Goal: Task Accomplishment & Management: Use online tool/utility

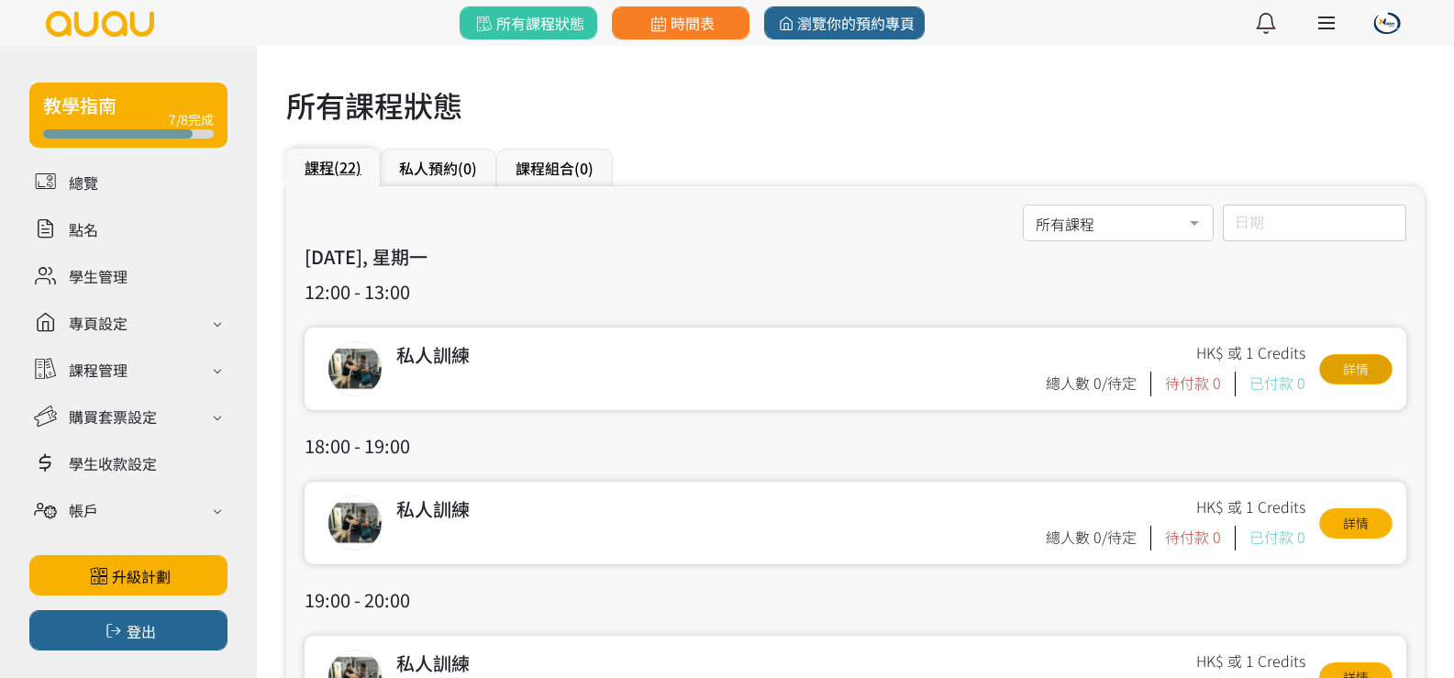
click at [1337, 364] on link "詳情" at bounding box center [1355, 369] width 73 height 30
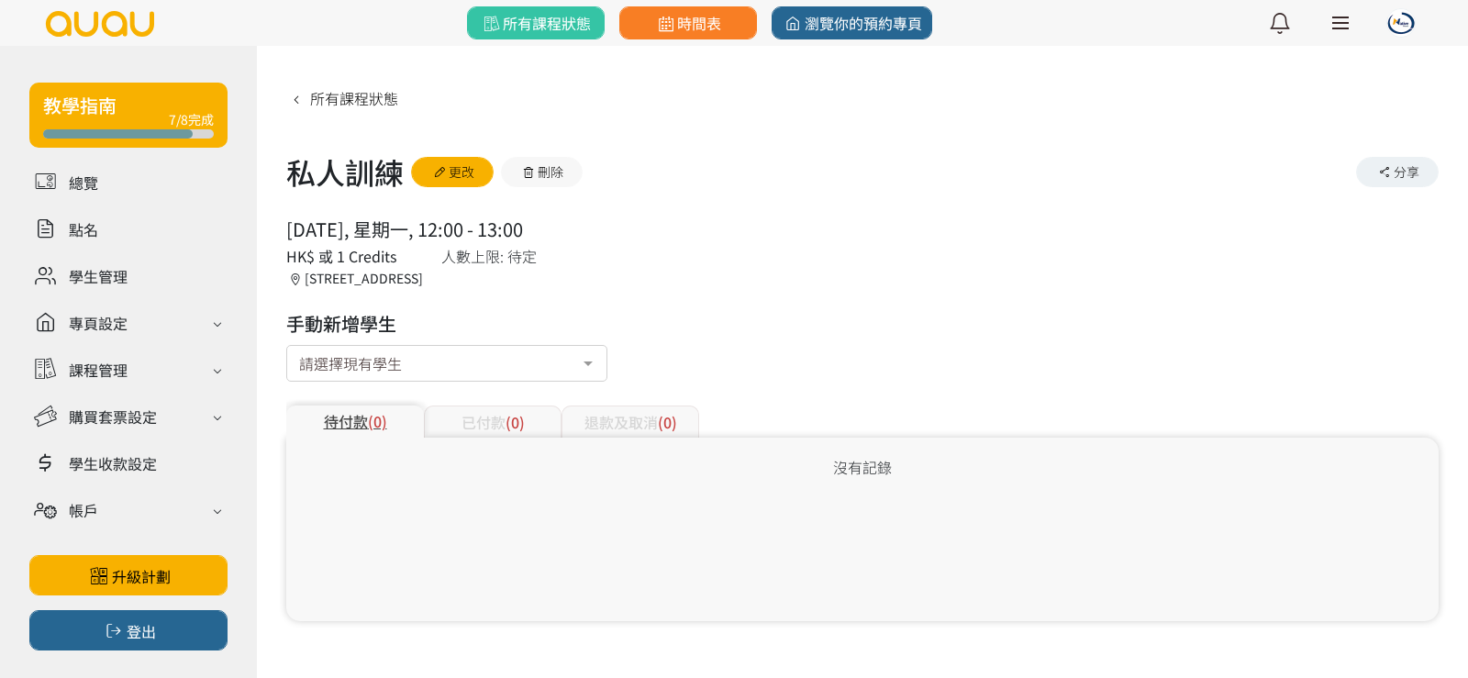
click at [486, 350] on div "請選擇現有學生" at bounding box center [446, 363] width 321 height 37
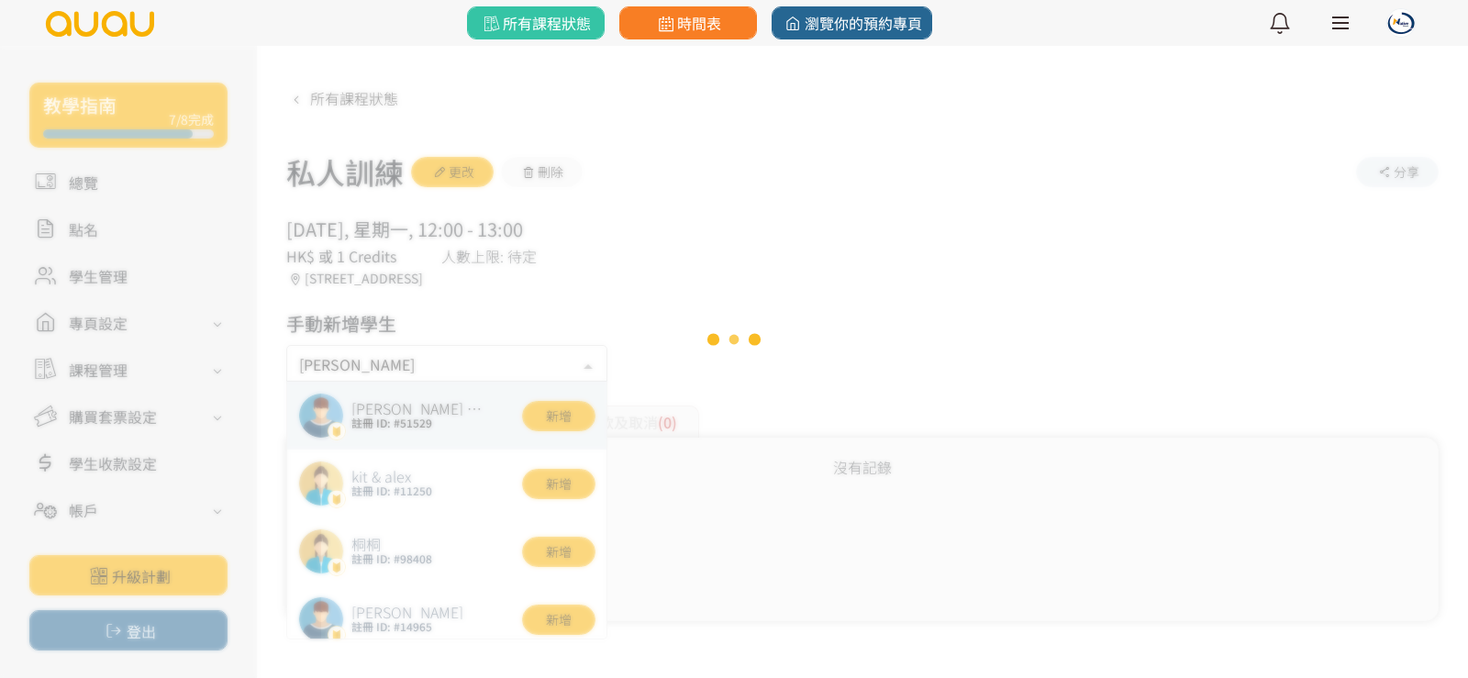
type input "皮"
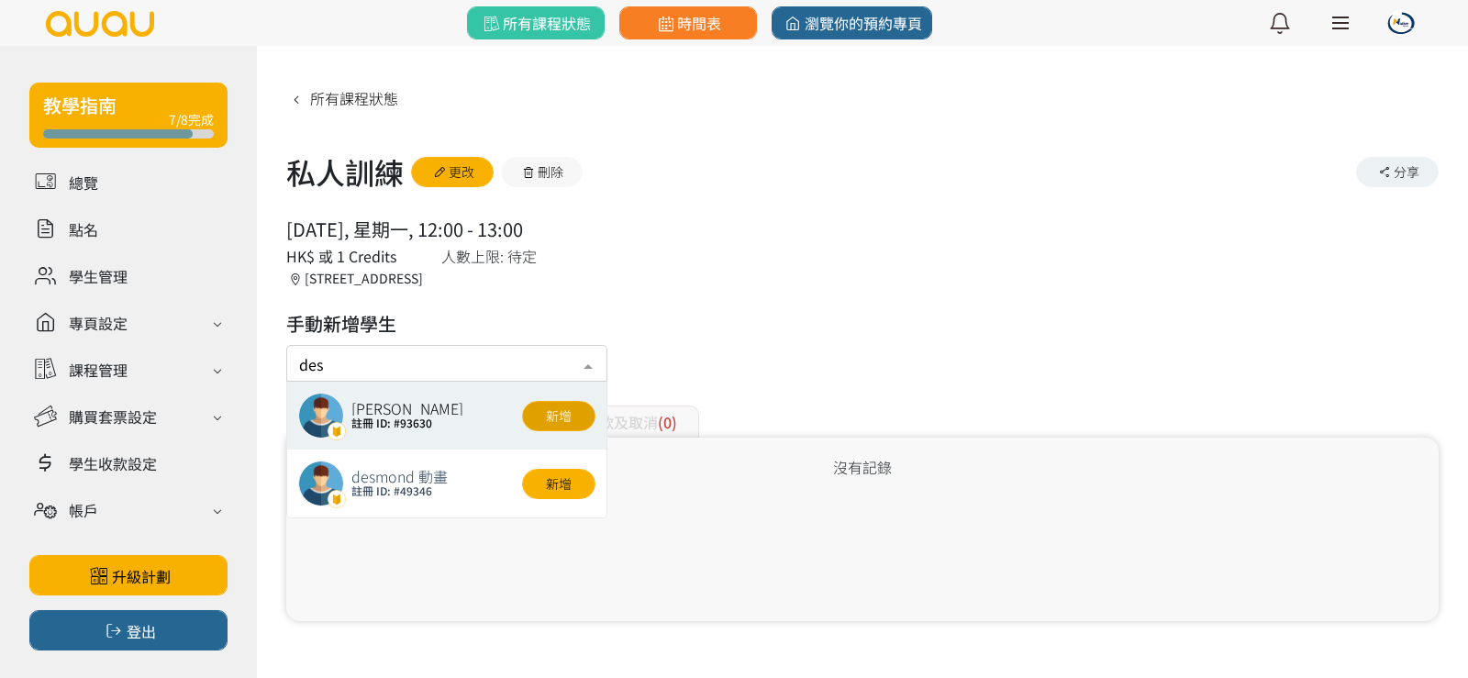
click at [546, 412] on button "新增" at bounding box center [558, 416] width 73 height 30
type input "des"
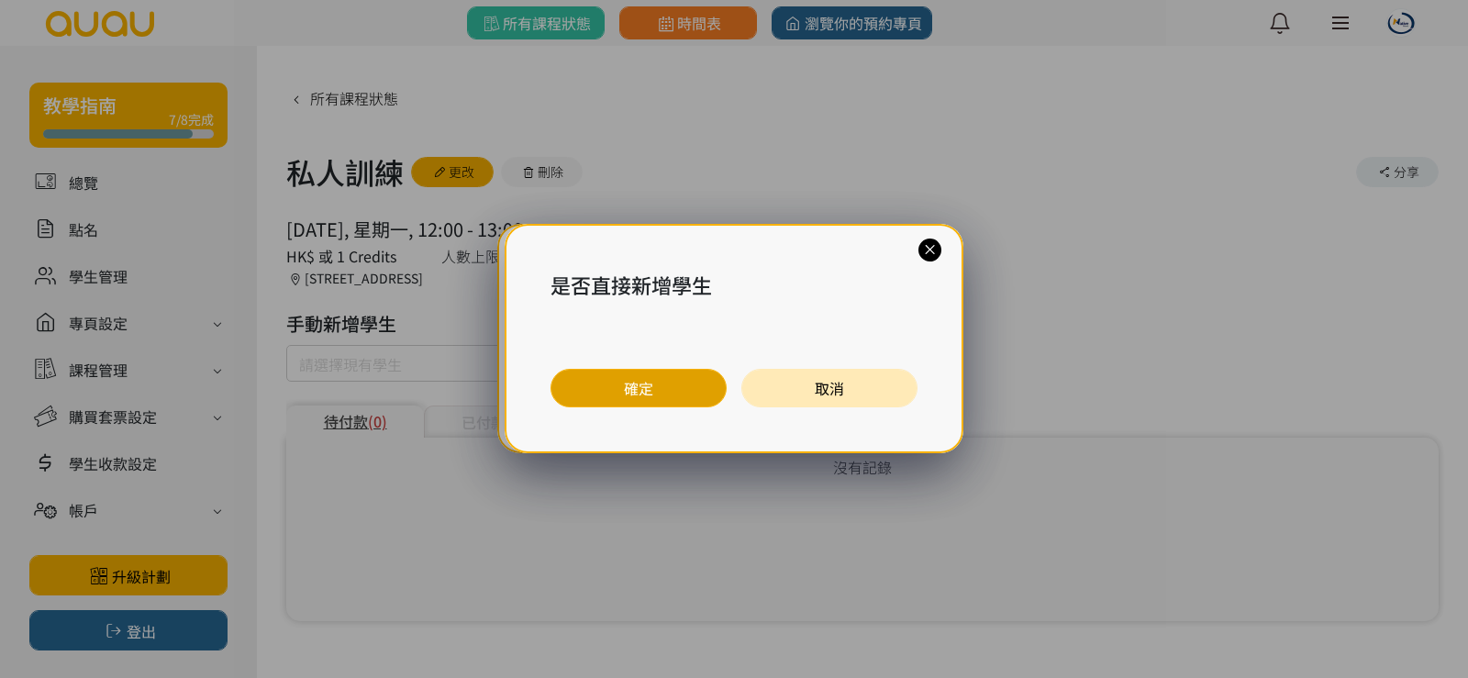
click at [656, 374] on button "確定" at bounding box center [638, 388] width 176 height 39
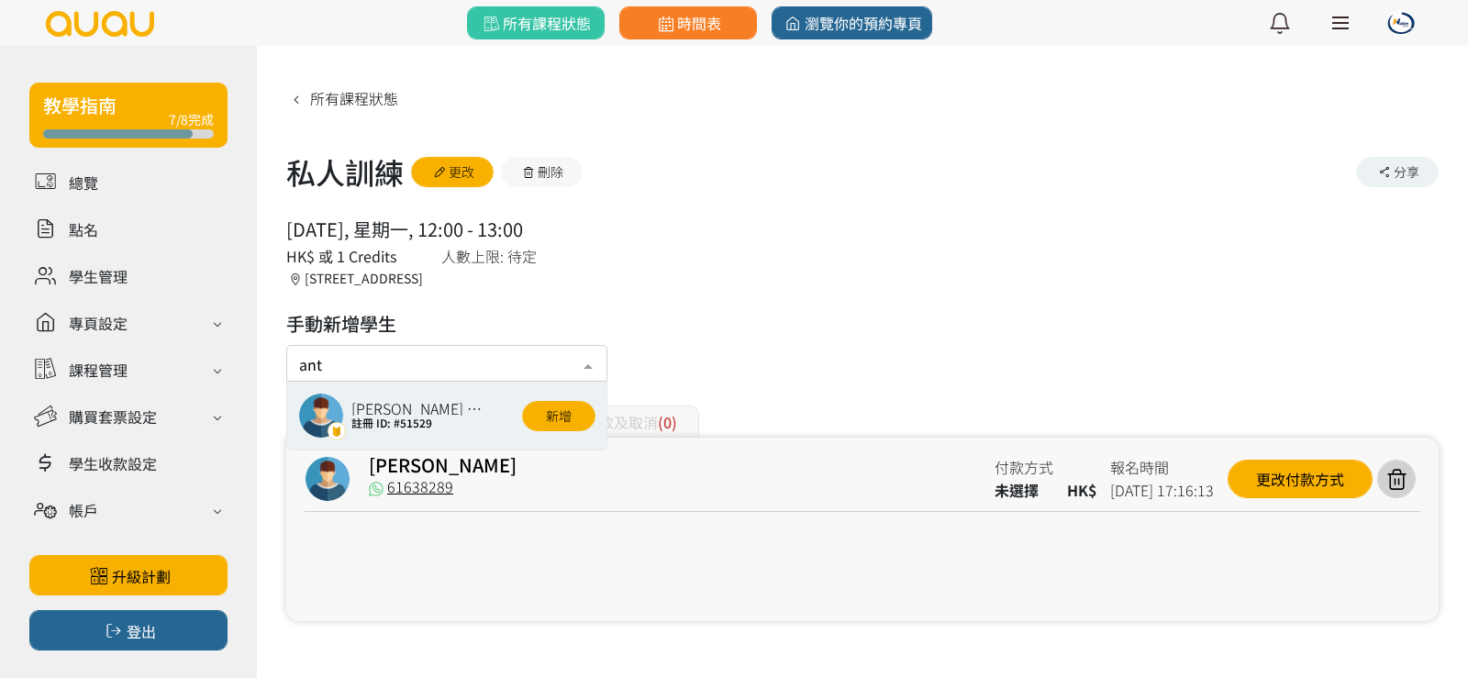
type input "anth"
click at [534, 414] on button "新增" at bounding box center [558, 416] width 73 height 30
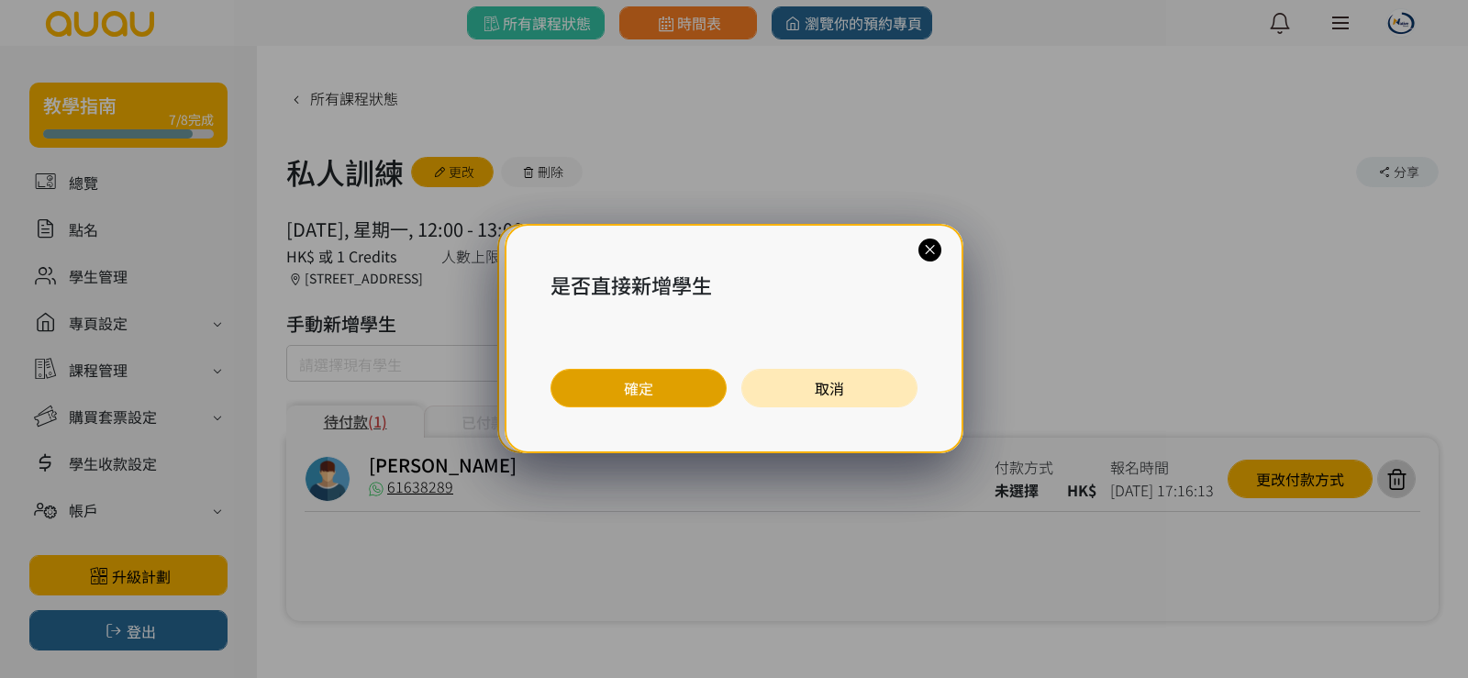
click at [579, 380] on button "確定" at bounding box center [638, 388] width 176 height 39
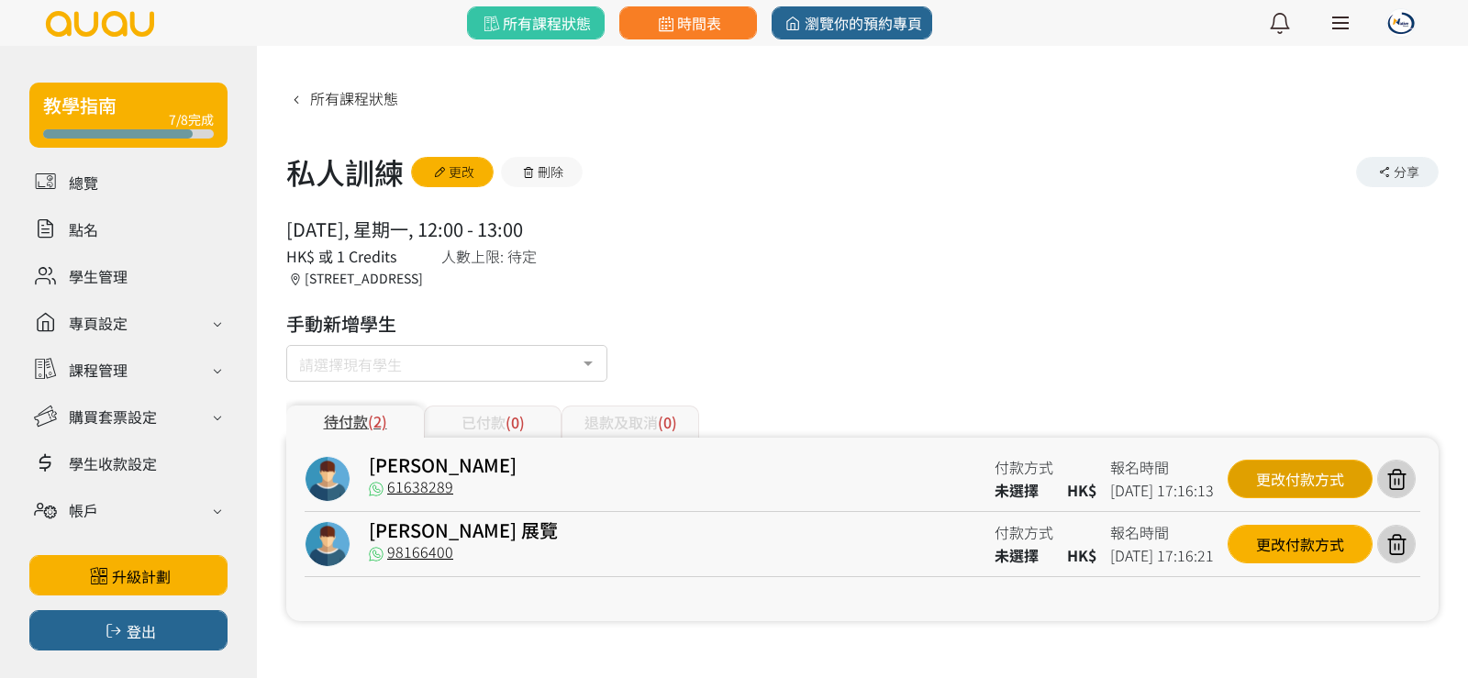
click at [1254, 481] on div "更改付款方式" at bounding box center [1299, 479] width 145 height 39
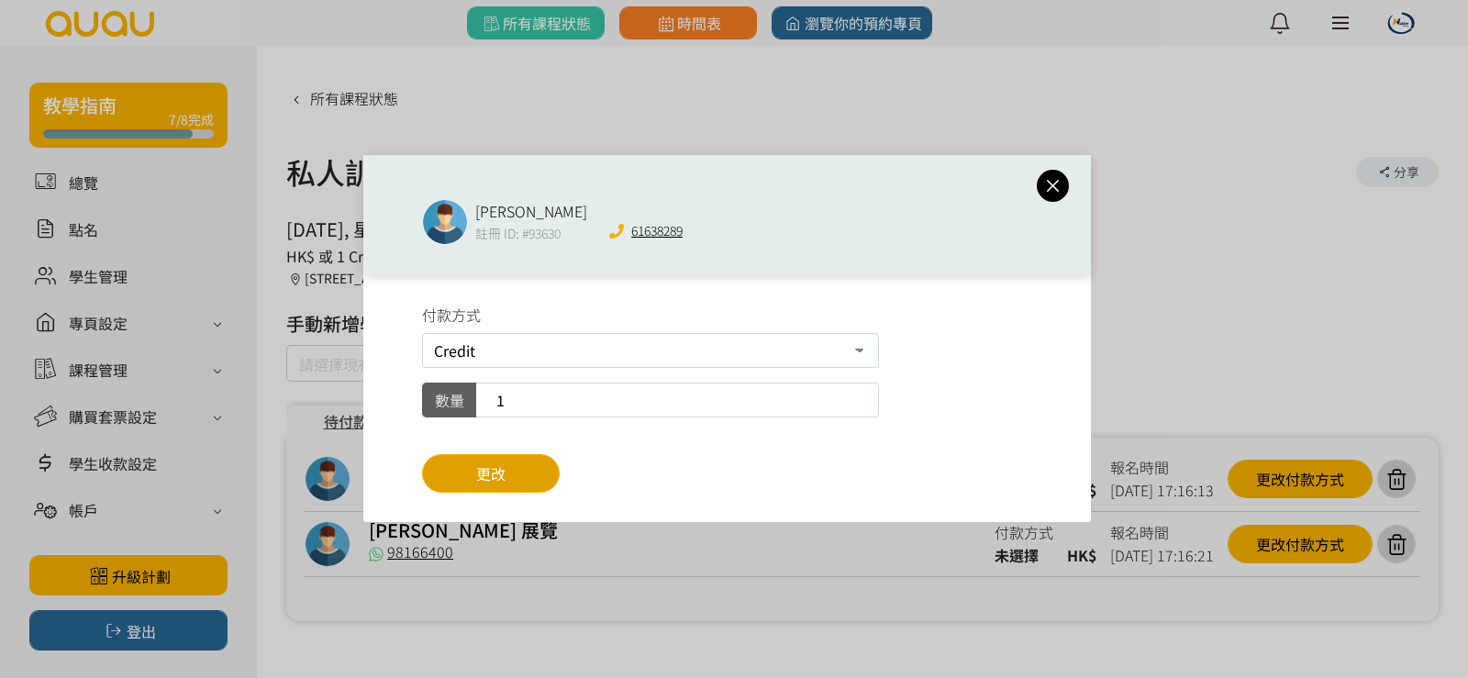
click at [516, 464] on button "更改" at bounding box center [491, 473] width 138 height 39
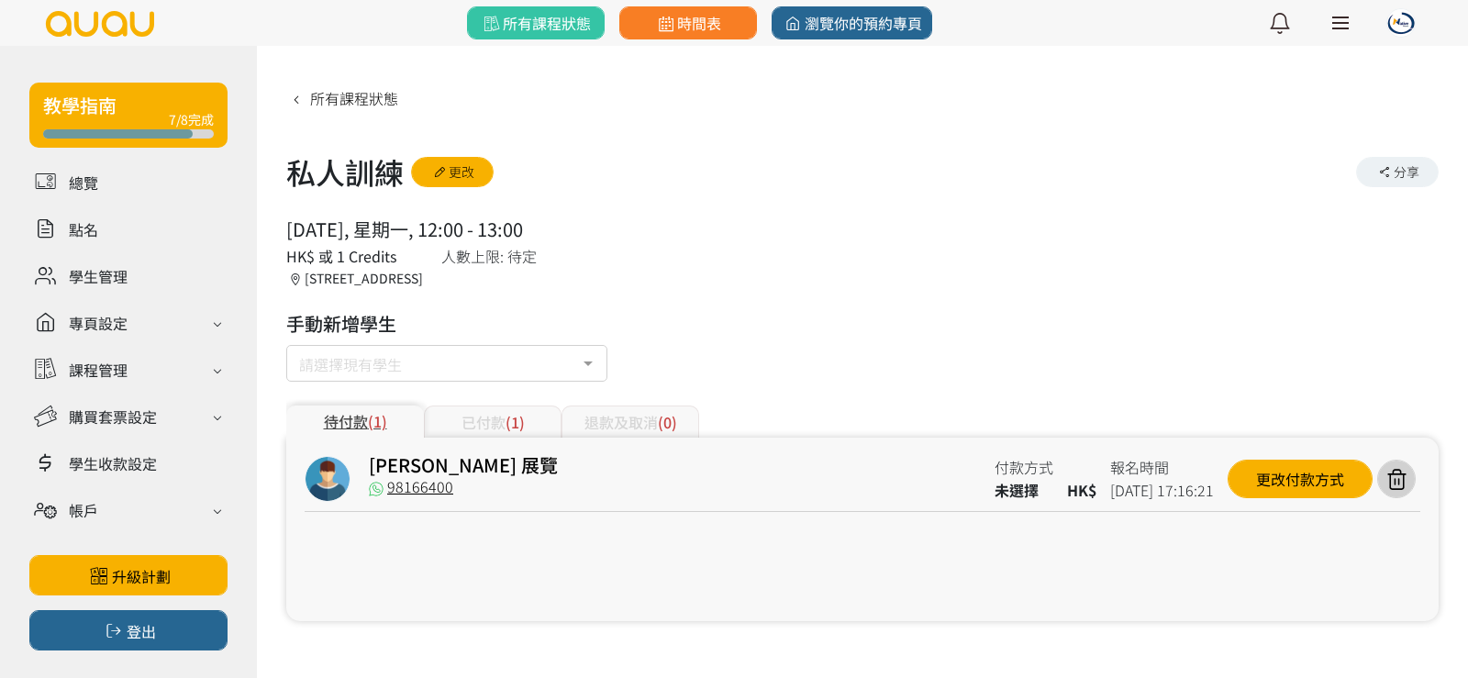
click at [1276, 479] on div "更改付款方式" at bounding box center [1299, 479] width 145 height 39
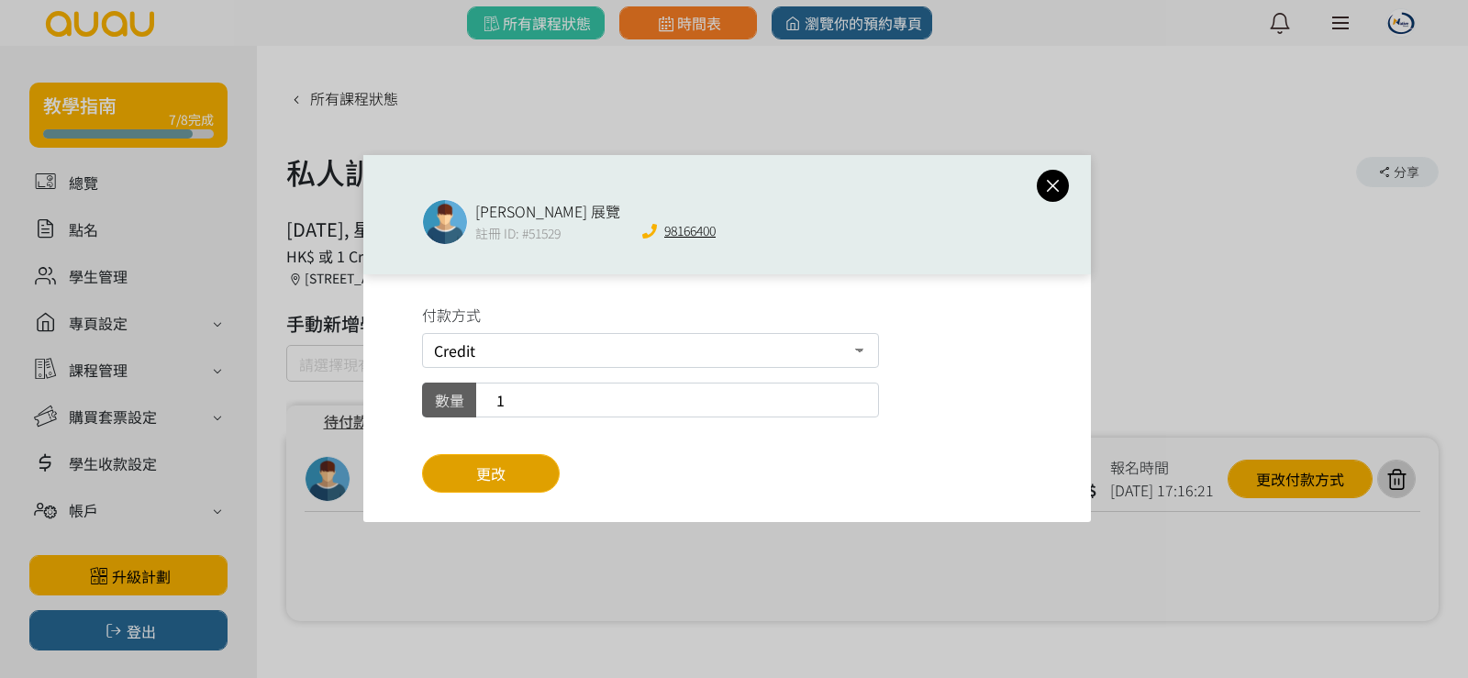
click at [531, 463] on button "更改" at bounding box center [491, 473] width 138 height 39
